Goal: Navigation & Orientation: Find specific page/section

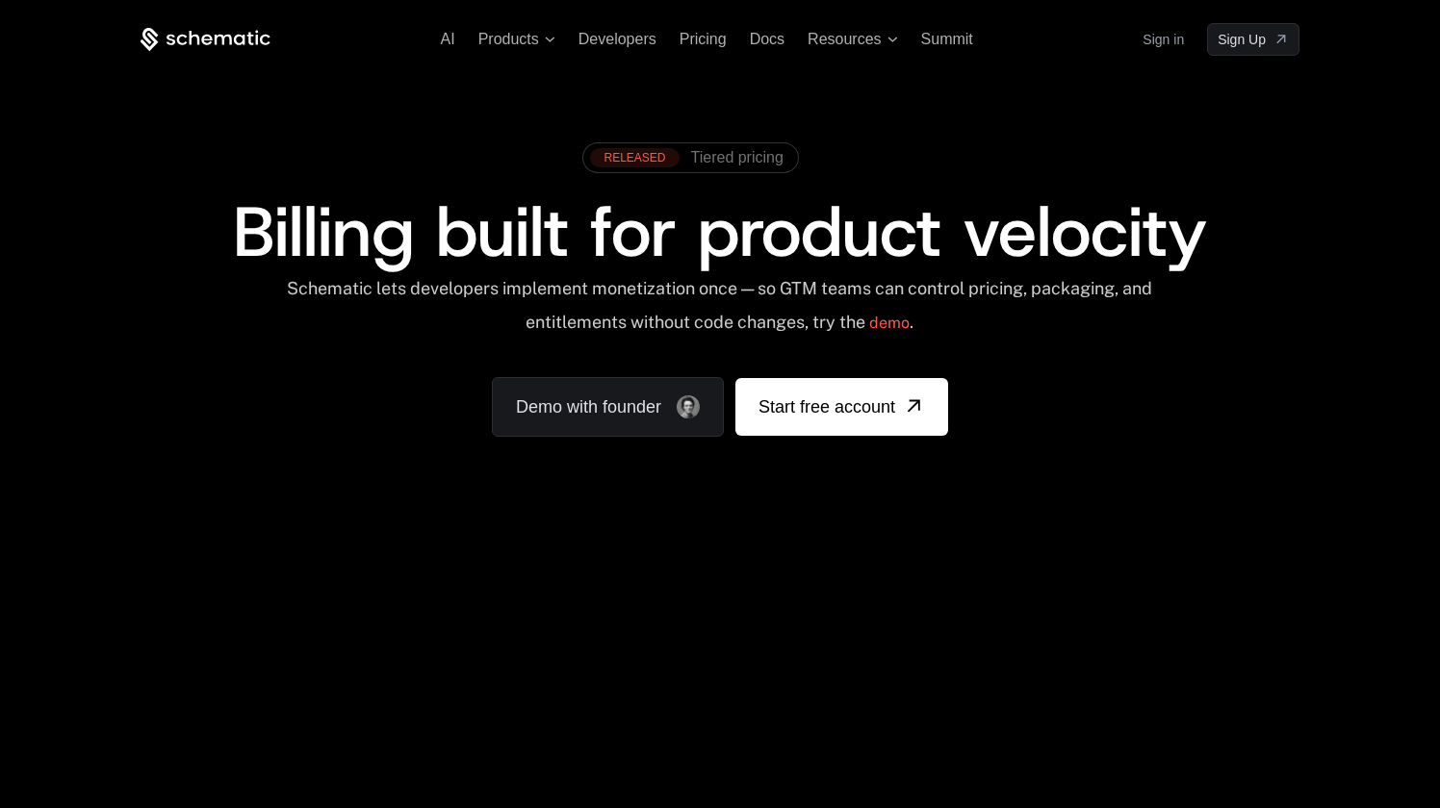
click at [1162, 39] on link "Sign in" at bounding box center [1162, 39] width 41 height 31
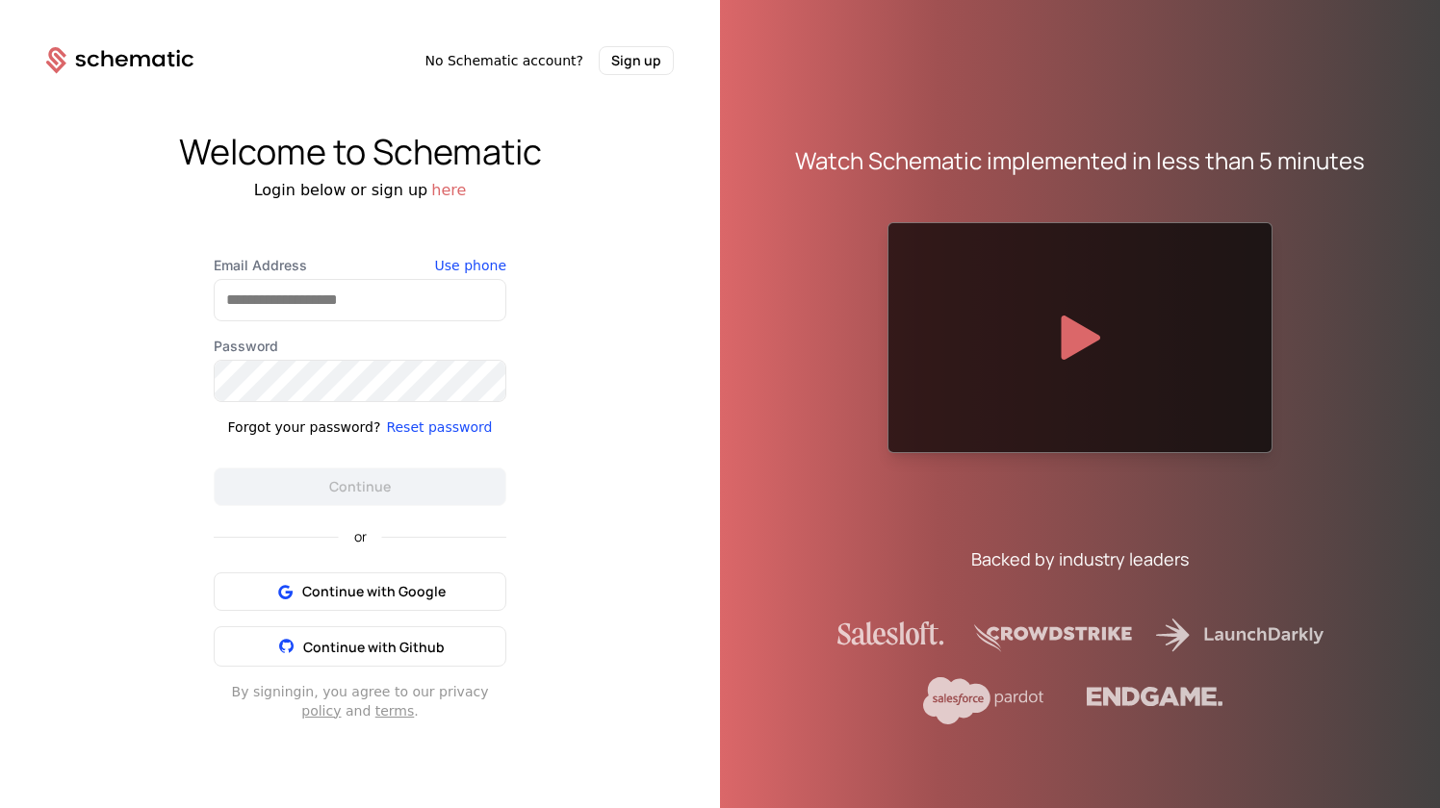
click at [644, 392] on div "Welcome to Schematic Login below or sign up here Email Address Use phone Passwo…" at bounding box center [360, 426] width 720 height 703
click at [339, 295] on input "Email Address" at bounding box center [360, 300] width 291 height 40
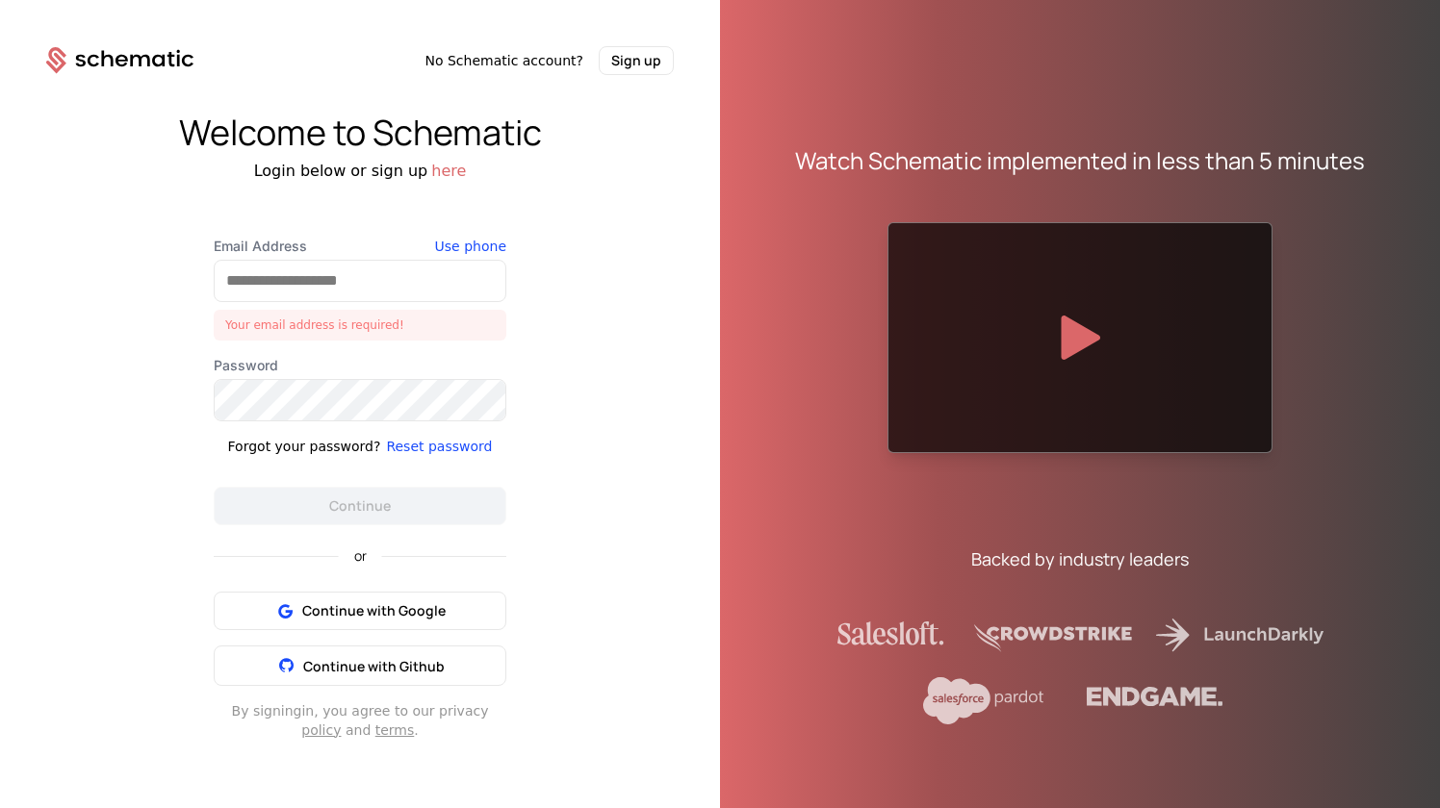
click at [684, 505] on div "Welcome to Schematic Login below or sign up here Email Address Your email addre…" at bounding box center [360, 426] width 720 height 703
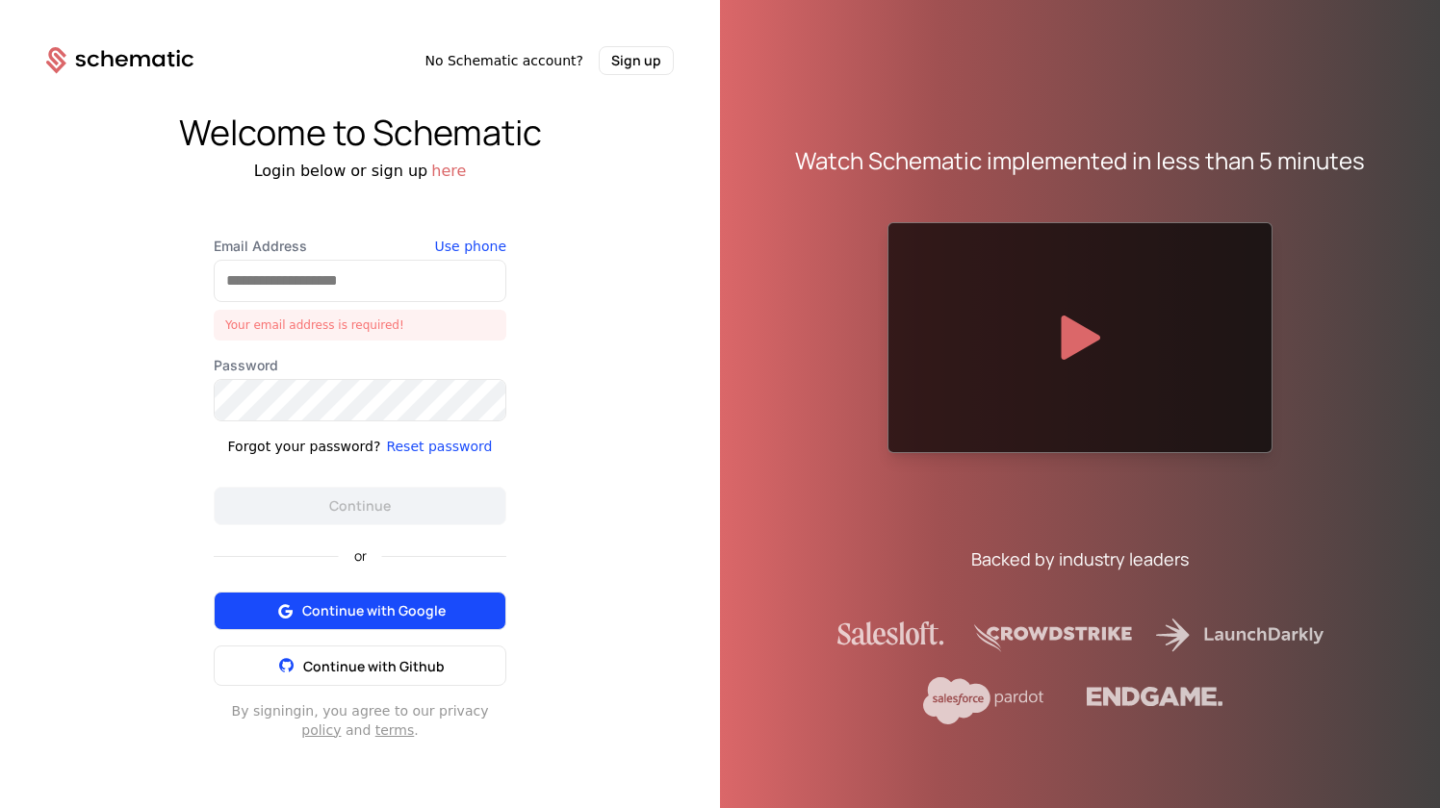
click at [405, 615] on span "Continue with Google" at bounding box center [373, 611] width 143 height 19
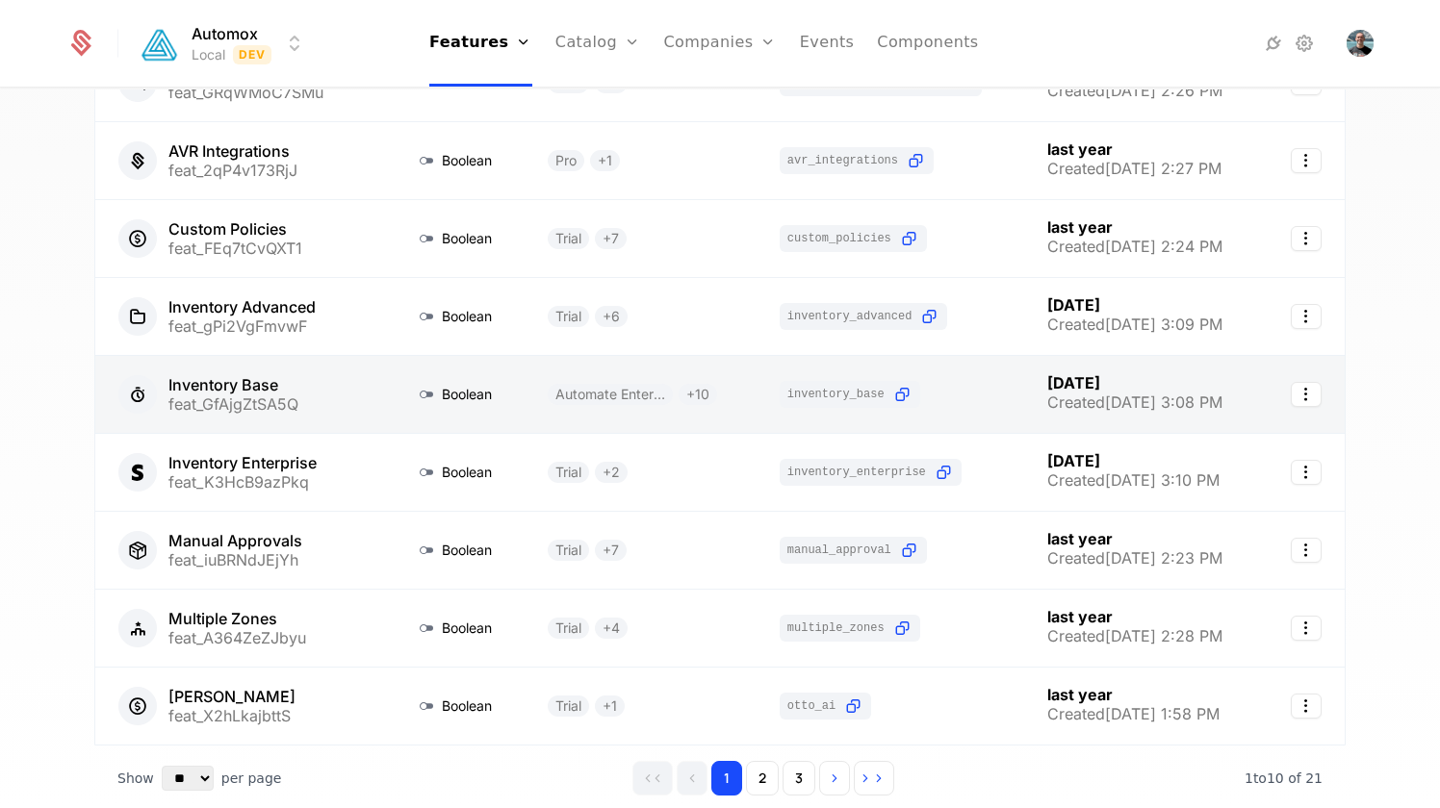
scroll to position [400, 0]
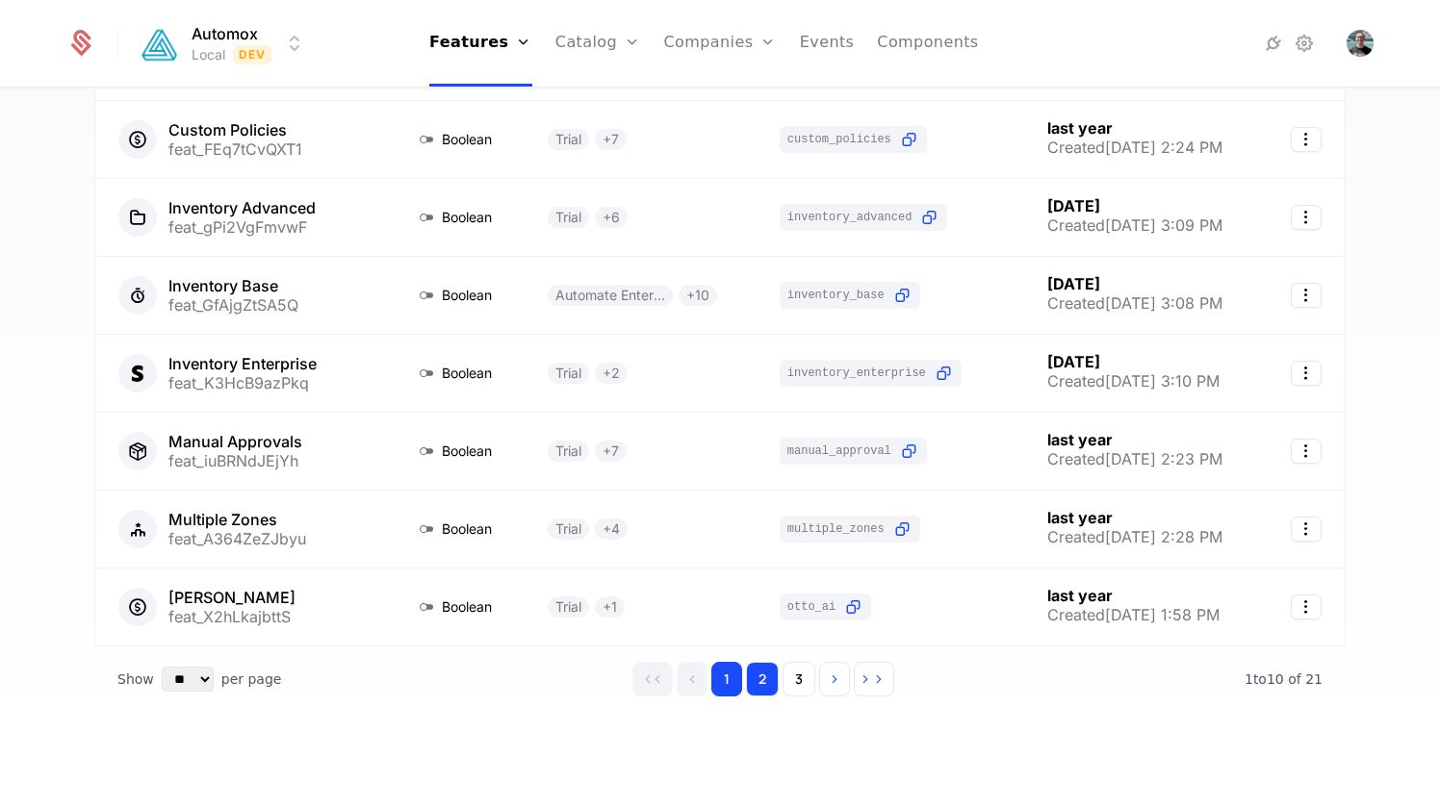
click at [767, 682] on button "2" at bounding box center [762, 679] width 33 height 35
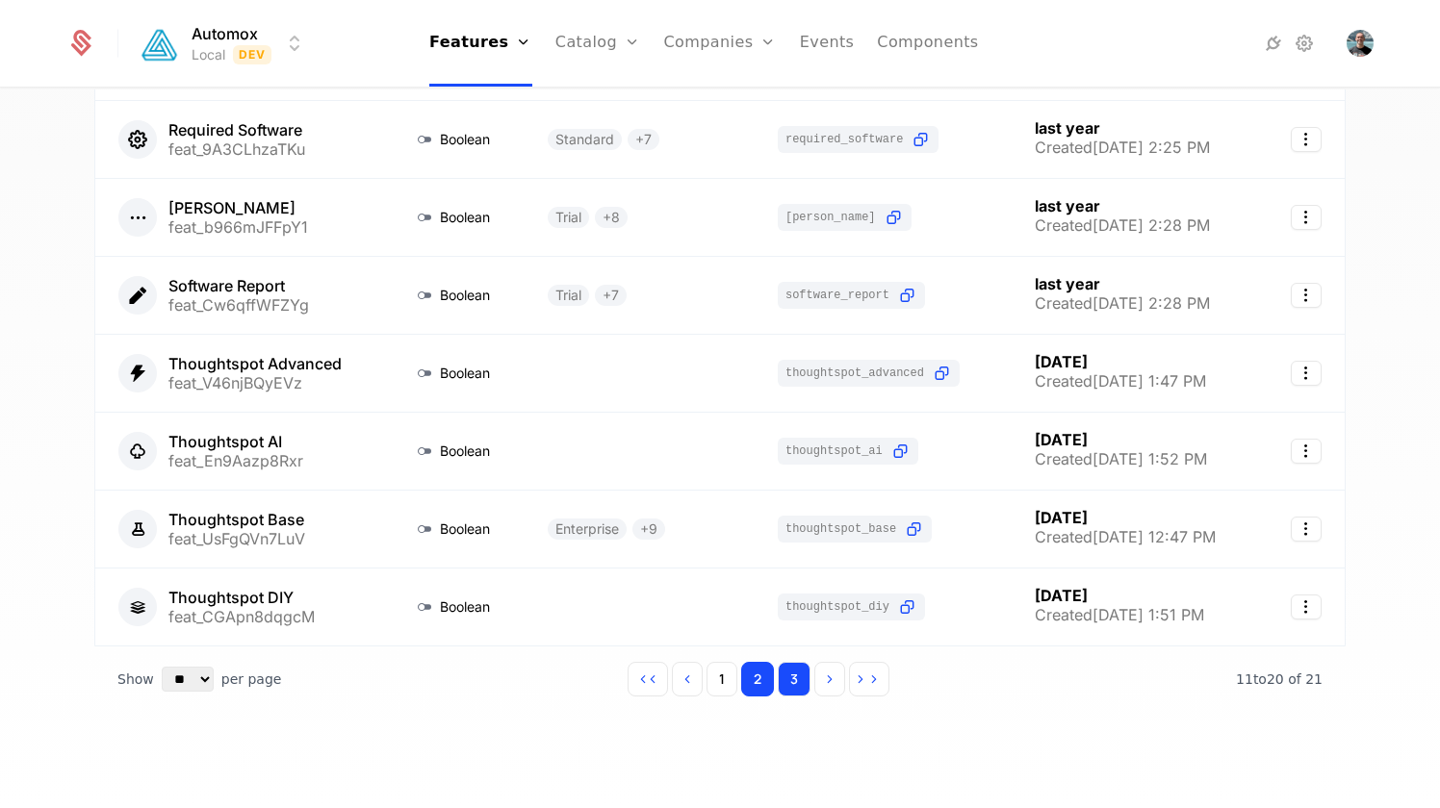
click at [799, 682] on button "3" at bounding box center [794, 679] width 33 height 35
